Goal: Information Seeking & Learning: Find specific fact

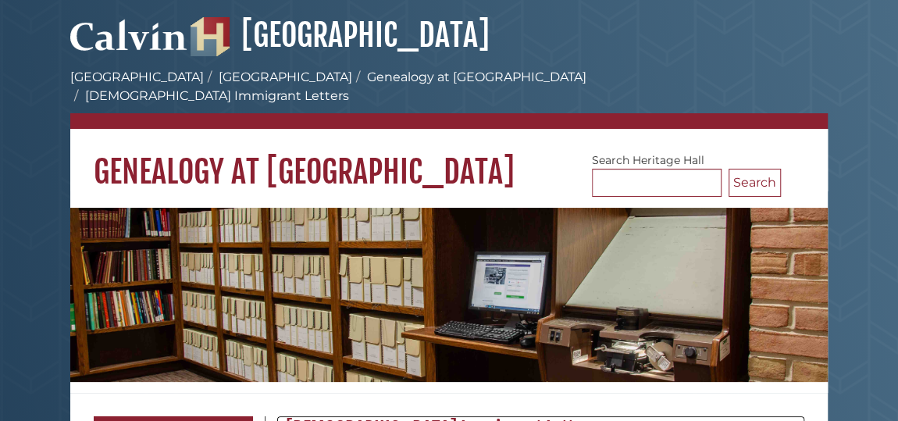
drag, startPoint x: 897, startPoint y: 34, endPoint x: 898, endPoint y: 48, distance: 14.1
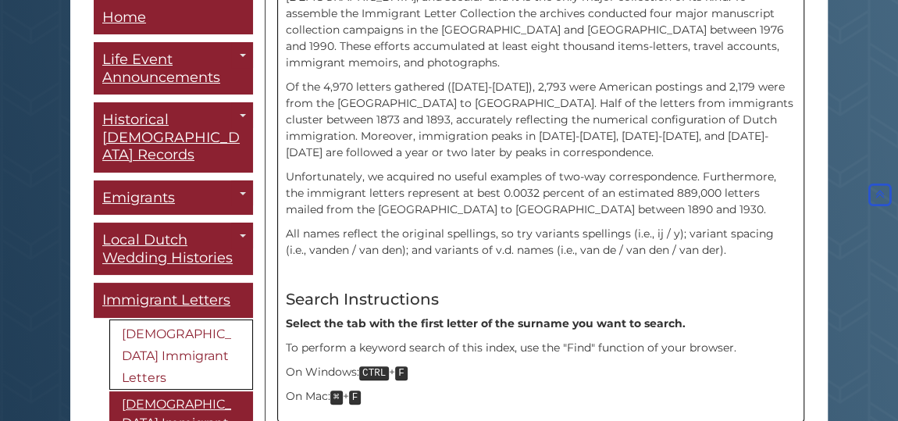
scroll to position [504, 0]
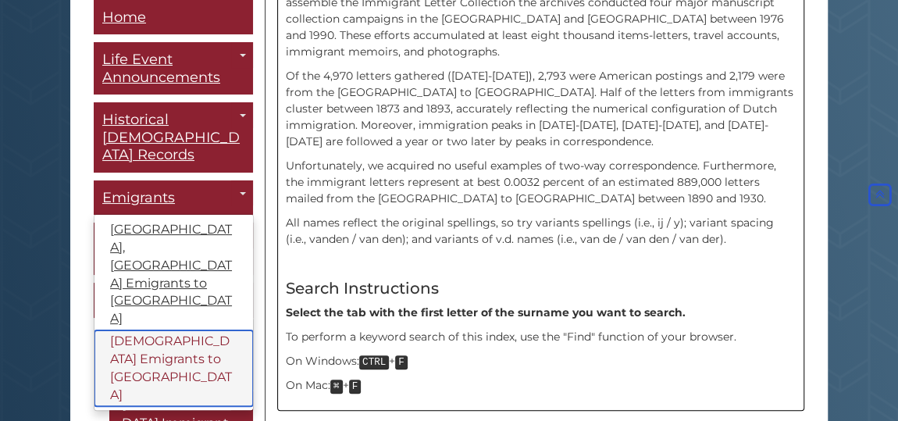
click at [155, 331] on link "[DEMOGRAPHIC_DATA] Emigrants to [GEOGRAPHIC_DATA]" at bounding box center [173, 369] width 159 height 76
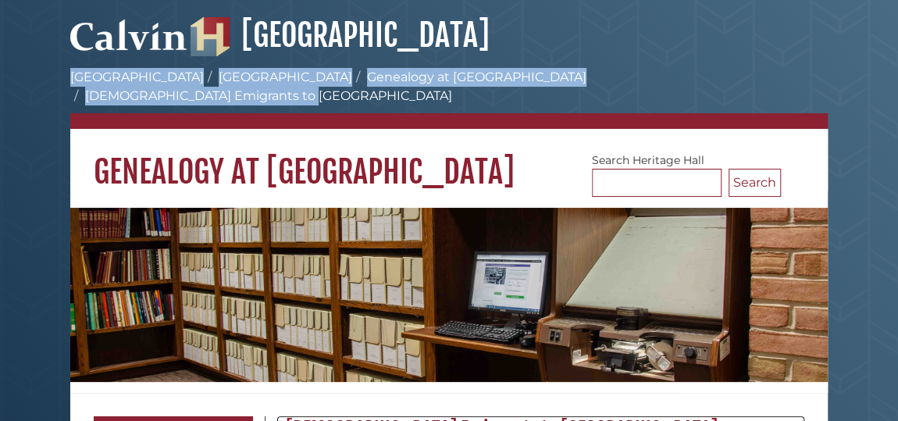
drag, startPoint x: 897, startPoint y: 62, endPoint x: 903, endPoint y: 74, distance: 13.6
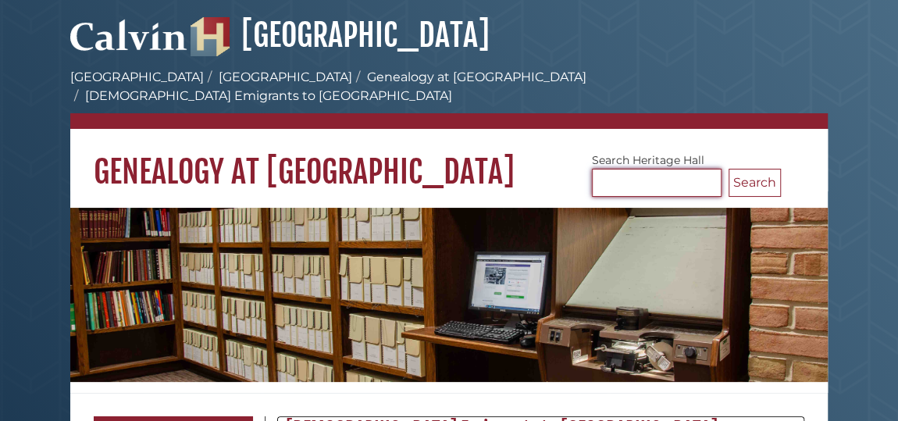
click at [598, 169] on input "Search [GEOGRAPHIC_DATA]" at bounding box center [657, 183] width 130 height 28
type input "**********"
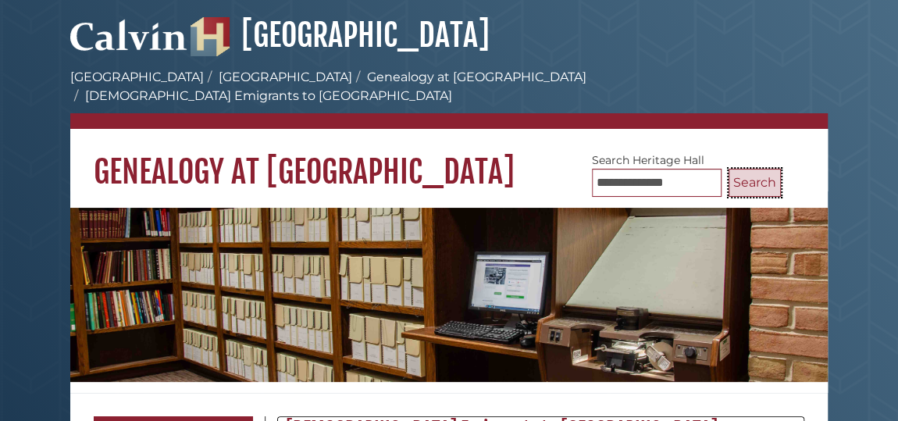
click at [753, 169] on button "Search" at bounding box center [755, 183] width 52 height 28
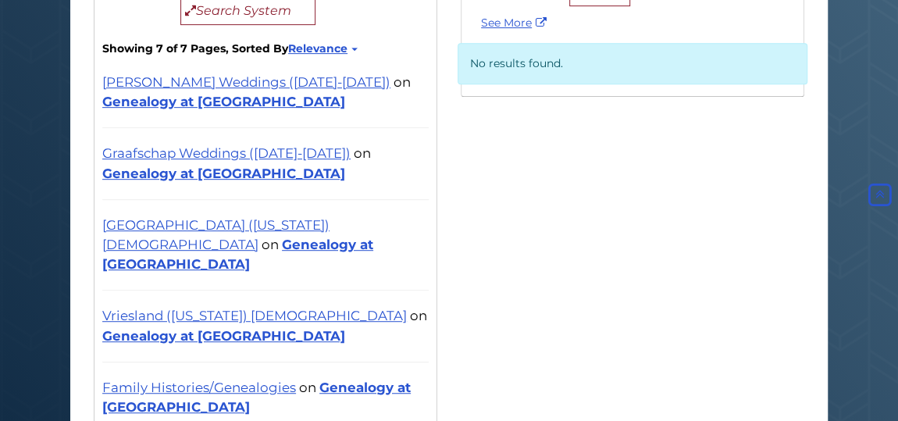
scroll to position [335, 0]
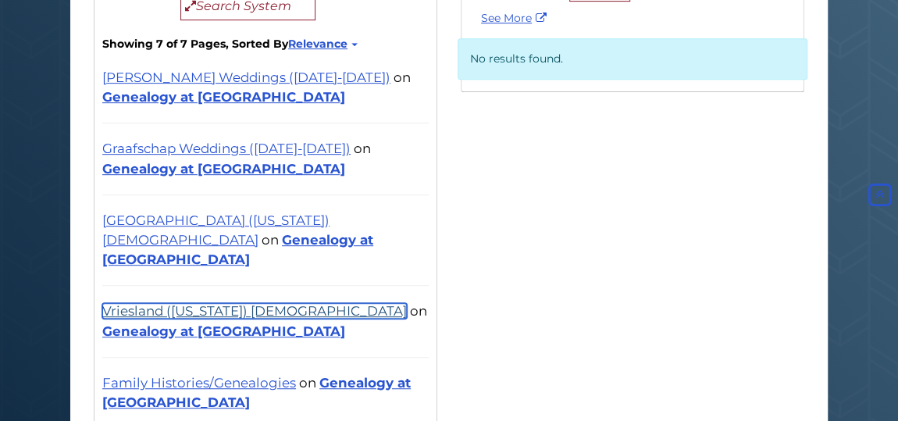
click at [191, 303] on link "Vriesland ([US_STATE]) [DEMOGRAPHIC_DATA]" at bounding box center [254, 311] width 305 height 16
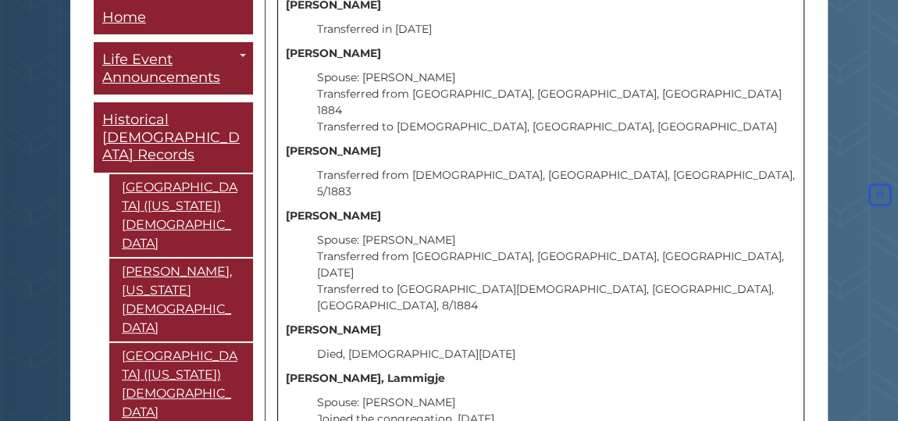
scroll to position [1034, 0]
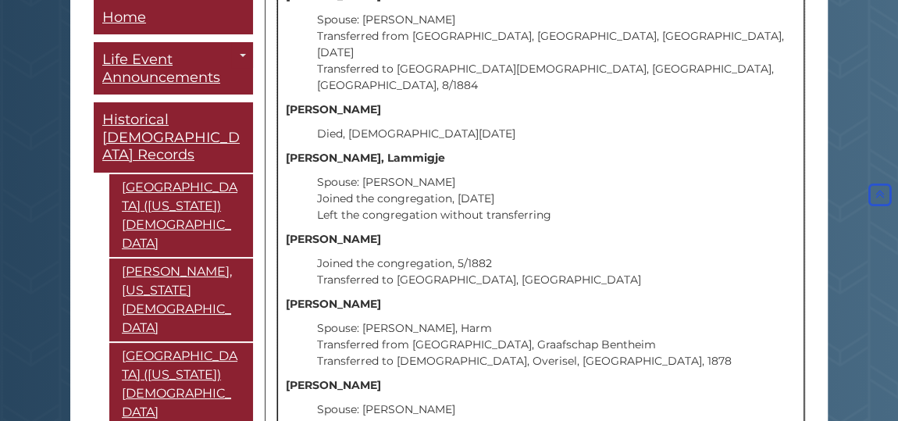
click at [461, 174] on p "Spouse: Witvliet, Pieter Joined the congregation, 3/1/1867 Left the congregatio…" at bounding box center [556, 198] width 479 height 49
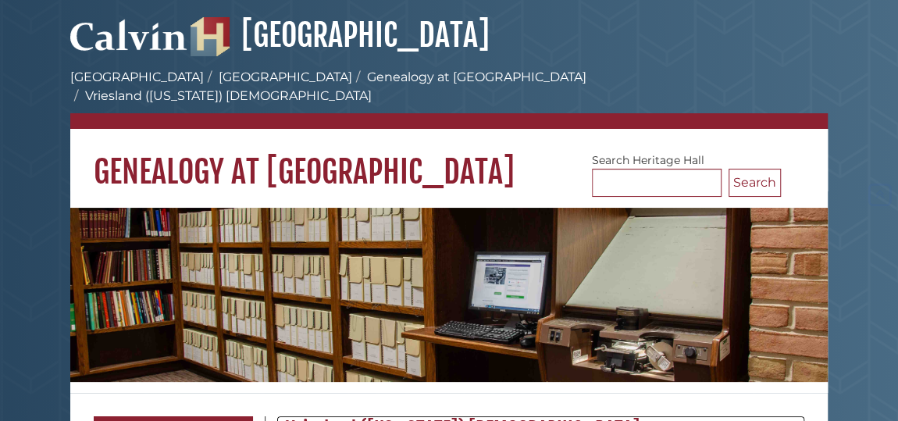
scroll to position [1912, 0]
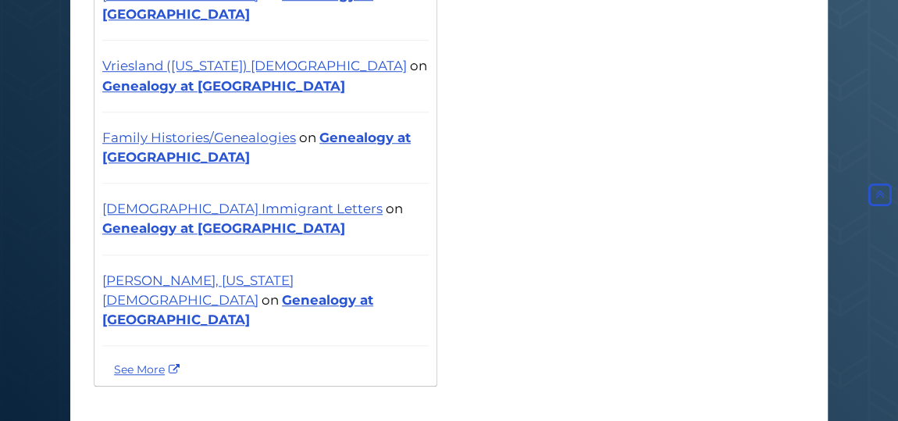
scroll to position [577, 0]
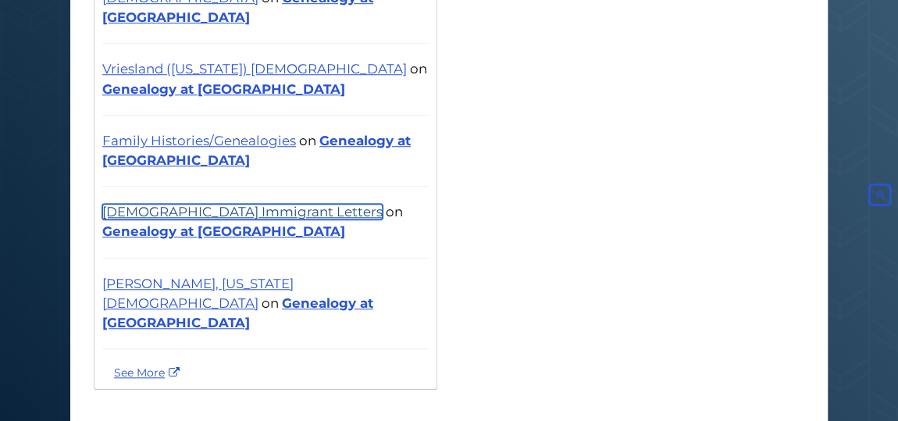
click at [154, 204] on link "[DEMOGRAPHIC_DATA] Immigrant Letters" at bounding box center [242, 212] width 280 height 16
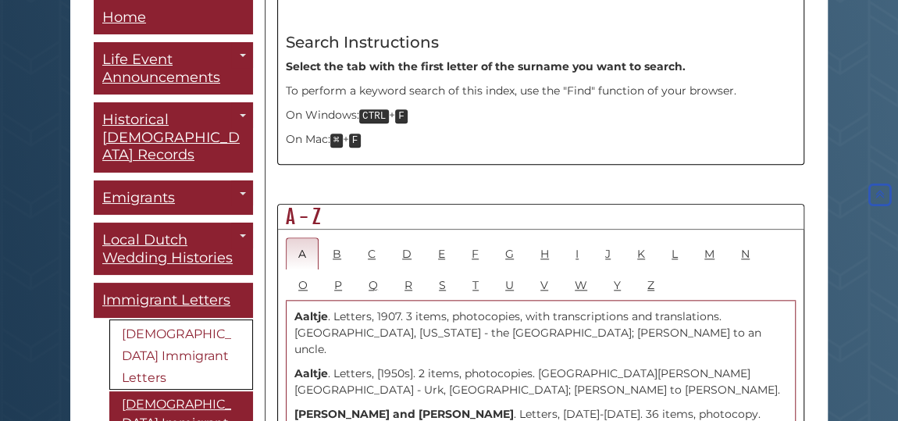
scroll to position [740, 0]
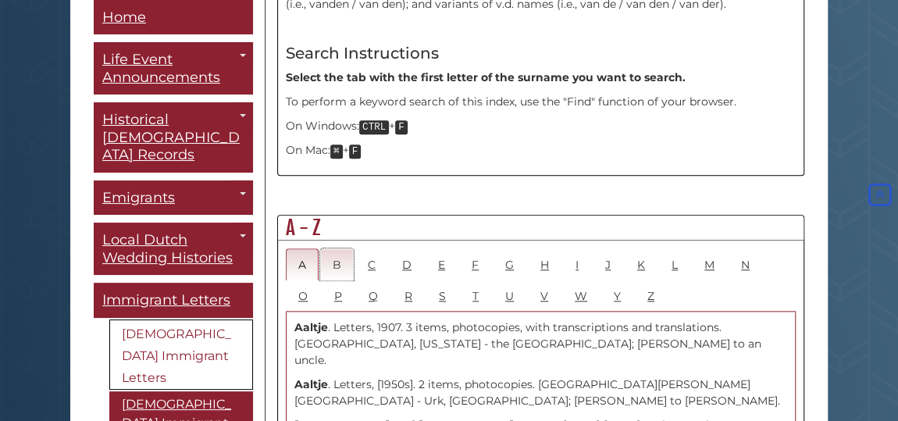
click at [335, 248] on link "B" at bounding box center [337, 264] width 34 height 32
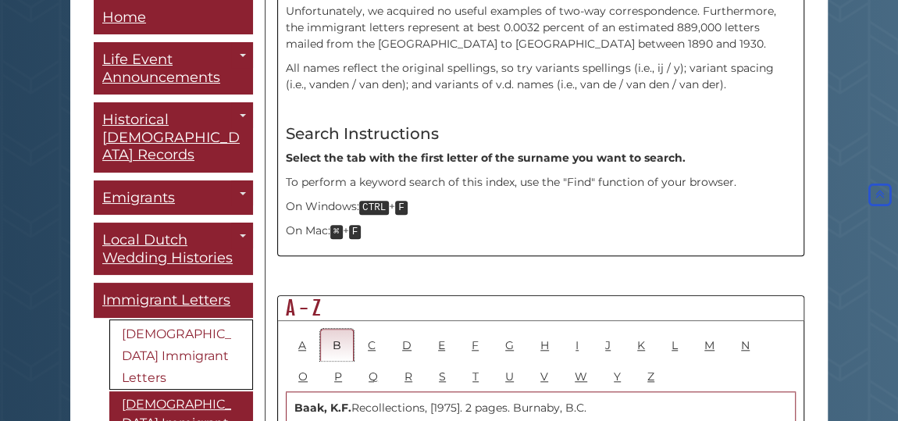
scroll to position [0, 0]
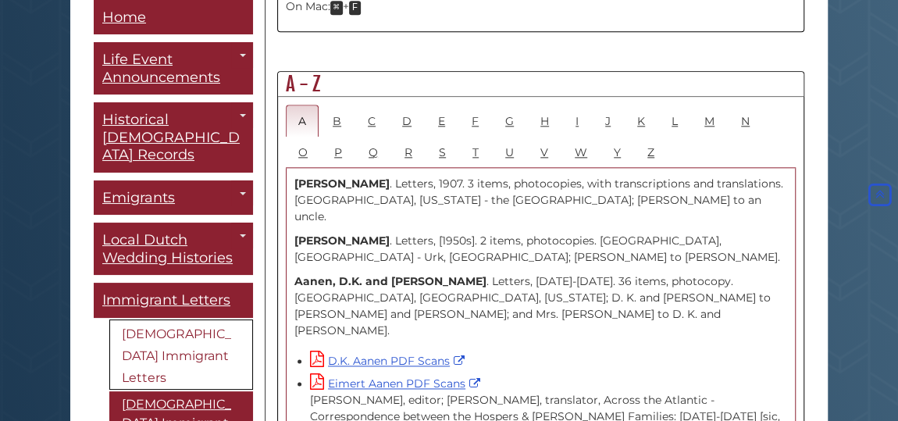
scroll to position [829, 0]
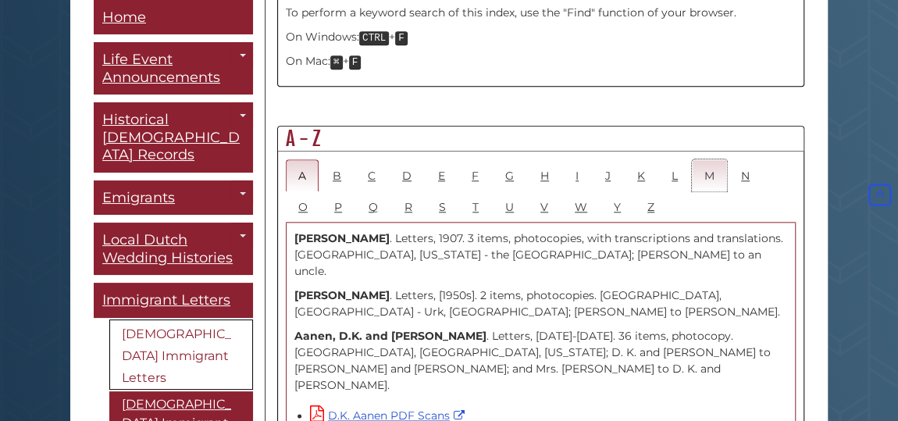
click at [695, 159] on link "M" at bounding box center [709, 175] width 35 height 32
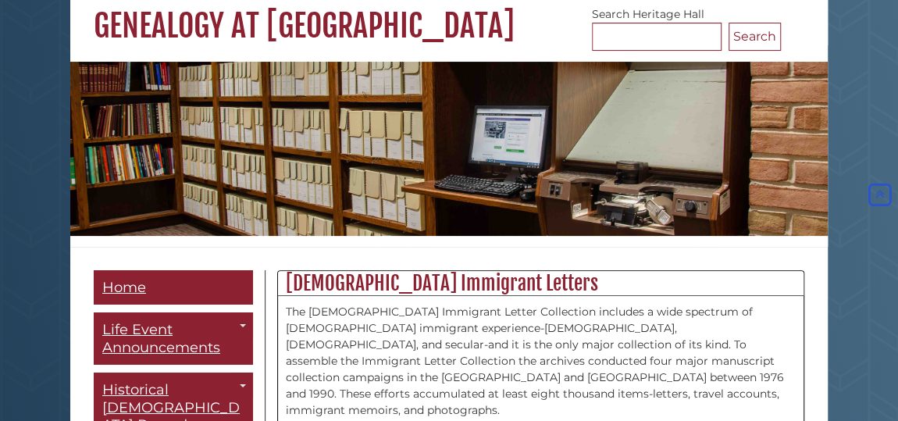
scroll to position [0, 0]
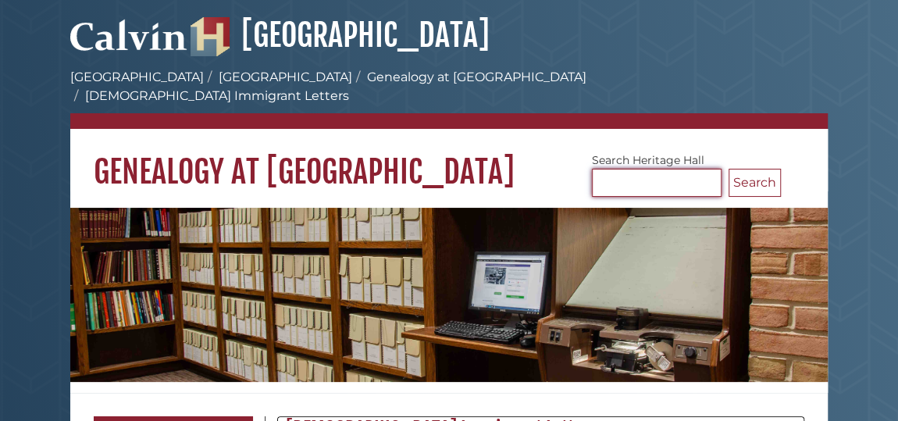
click at [621, 169] on input "Search [GEOGRAPHIC_DATA]" at bounding box center [657, 183] width 130 height 28
type input "**********"
click at [729, 169] on button "Search" at bounding box center [755, 183] width 52 height 28
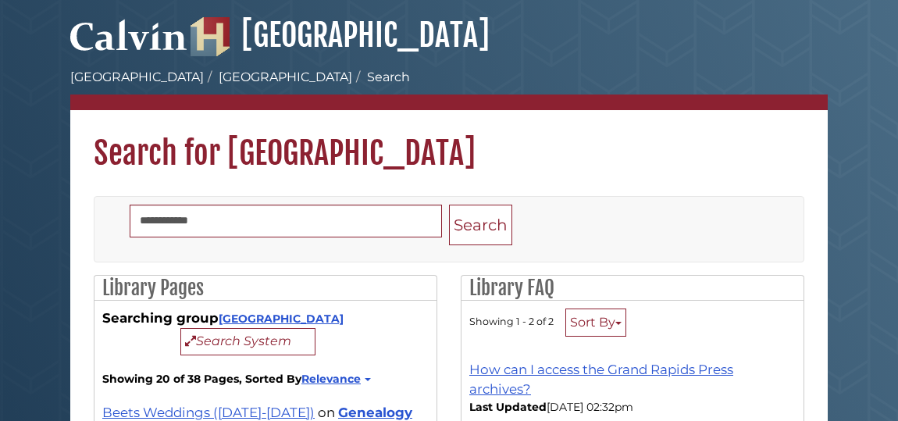
click at [754, 166] on h1 "Search for [GEOGRAPHIC_DATA]" at bounding box center [448, 141] width 757 height 62
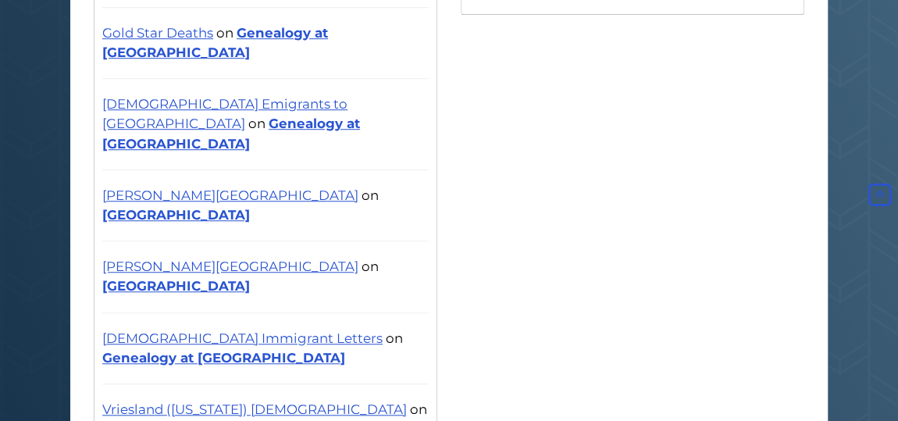
scroll to position [536, 0]
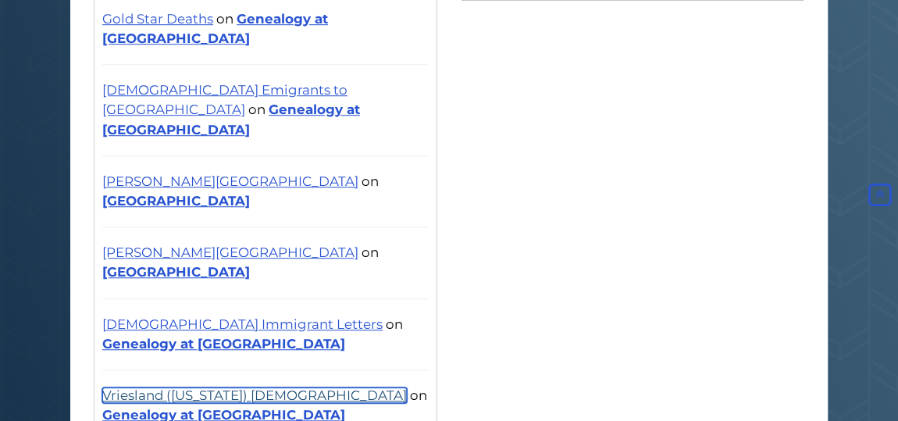
click at [290, 387] on link "Vriesland ([US_STATE]) [DEMOGRAPHIC_DATA]" at bounding box center [254, 395] width 305 height 16
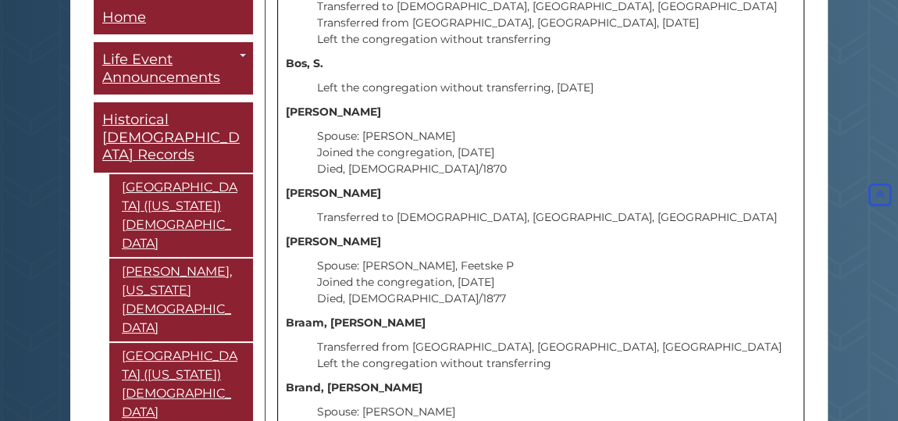
scroll to position [3072, 0]
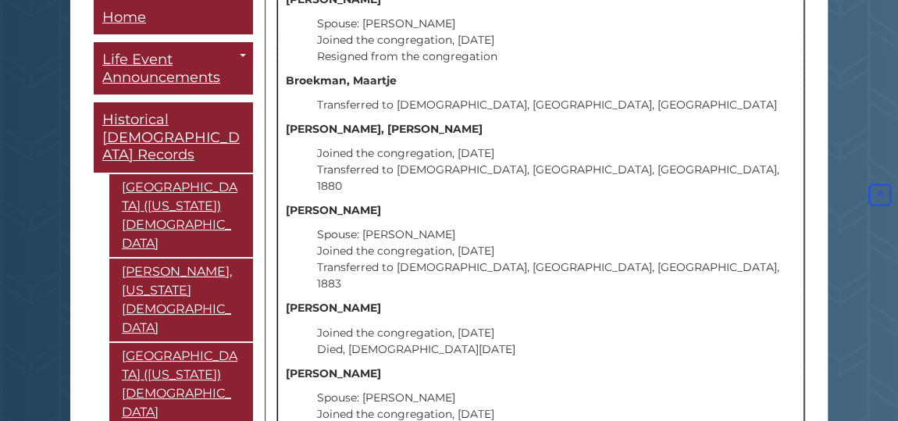
scroll to position [4151, 0]
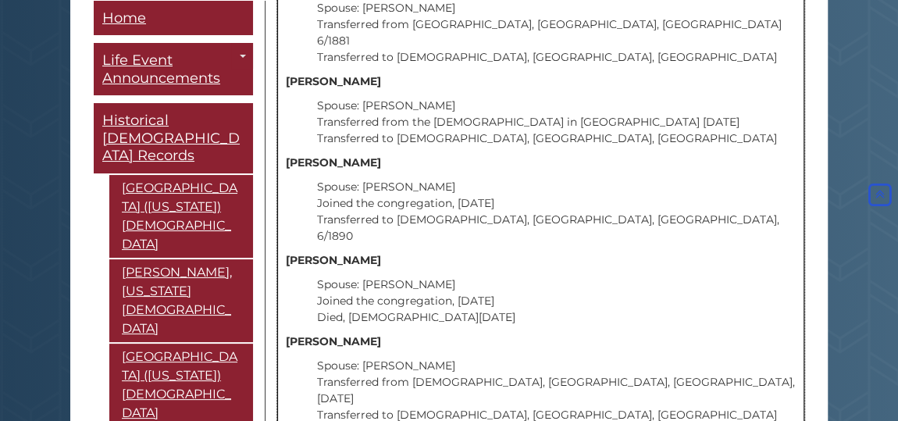
scroll to position [5610, 0]
